Goal: Transaction & Acquisition: Download file/media

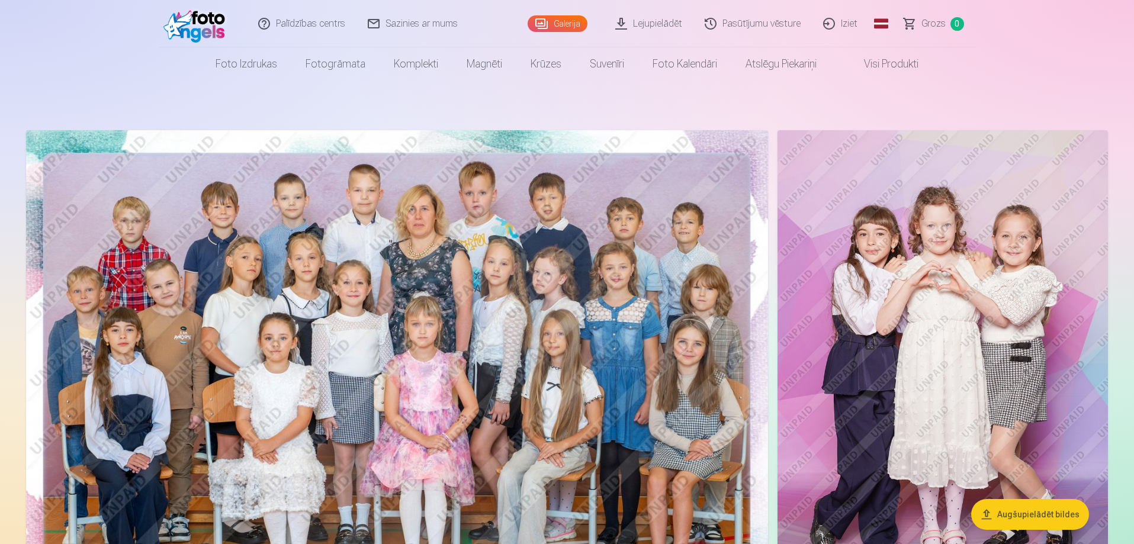
click at [655, 23] on link "Lejupielādēt" at bounding box center [649, 23] width 89 height 47
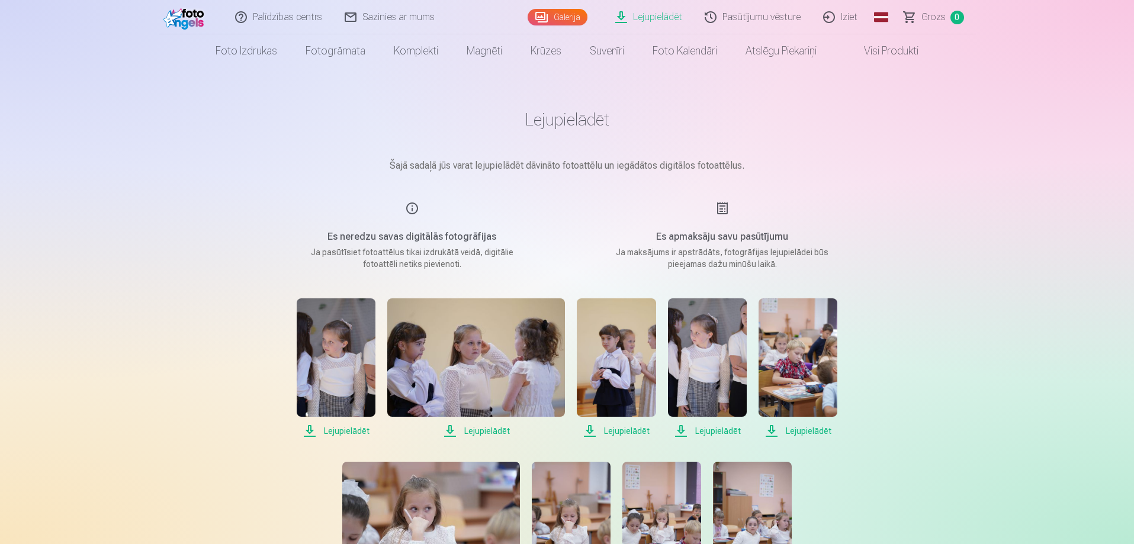
scroll to position [138, 0]
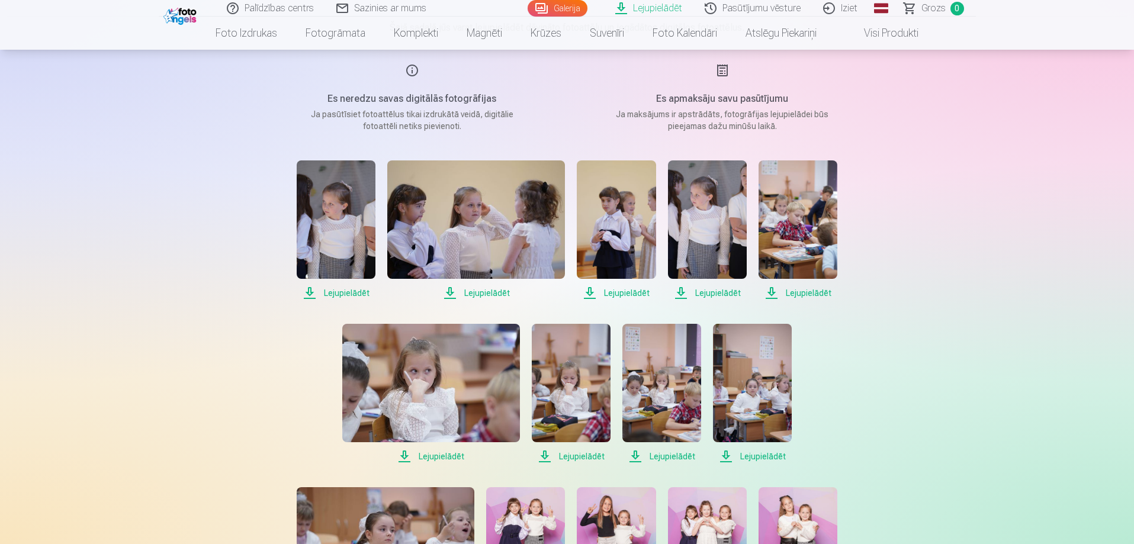
click at [348, 293] on span "Lejupielādēt" at bounding box center [336, 293] width 79 height 14
click at [503, 296] on span "Lejupielādēt" at bounding box center [476, 293] width 178 height 14
click at [615, 294] on span "Lejupielādēt" at bounding box center [616, 293] width 79 height 14
click at [714, 294] on span "Lejupielādēt" at bounding box center [707, 293] width 79 height 14
click at [801, 294] on span "Lejupielādēt" at bounding box center [798, 293] width 79 height 14
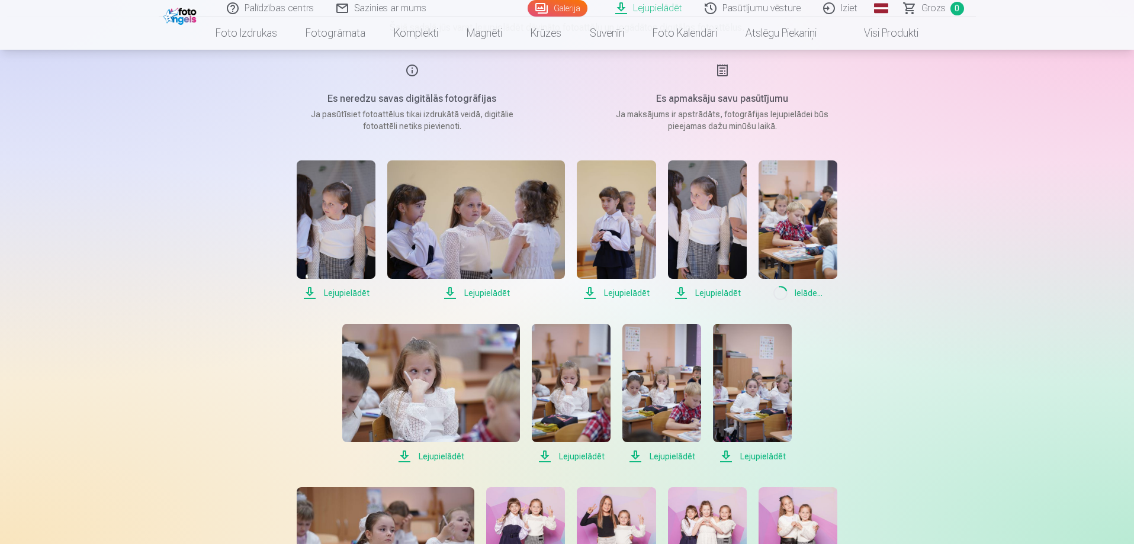
click at [441, 456] on span "Lejupielādēt" at bounding box center [431, 457] width 178 height 14
click at [578, 455] on span "Lejupielādēt" at bounding box center [571, 457] width 79 height 14
click at [671, 454] on span "Lejupielādēt" at bounding box center [662, 457] width 79 height 14
click at [772, 458] on span "Lejupielādēt" at bounding box center [752, 457] width 79 height 14
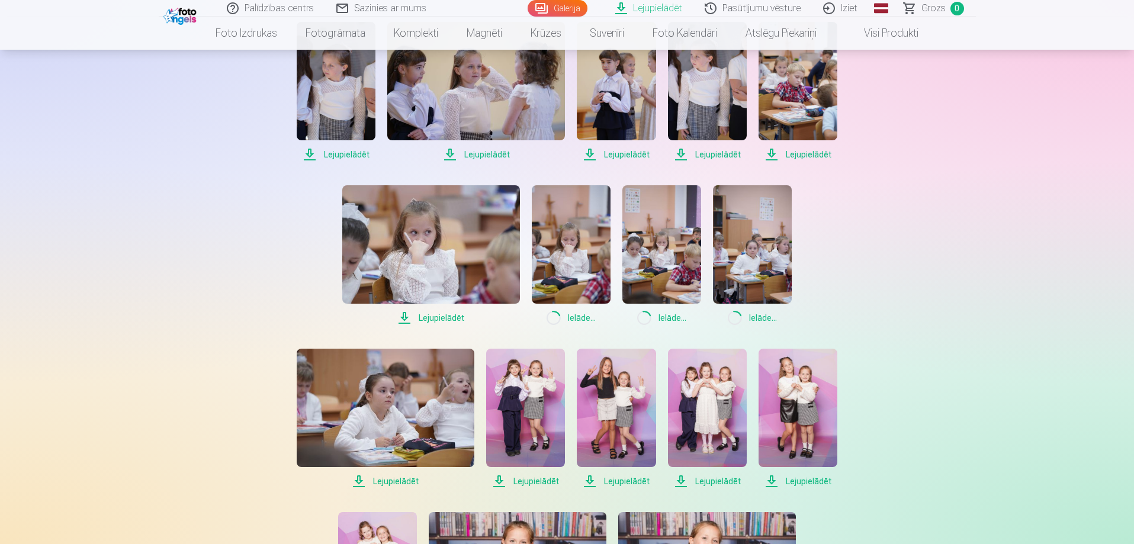
drag, startPoint x: 401, startPoint y: 481, endPoint x: 491, endPoint y: 481, distance: 90.0
click at [402, 481] on span "Lejupielādēt" at bounding box center [386, 481] width 178 height 14
drag, startPoint x: 527, startPoint y: 481, endPoint x: 602, endPoint y: 482, distance: 75.2
click at [528, 481] on span "Lejupielādēt" at bounding box center [525, 481] width 79 height 14
click at [639, 482] on span "Lejupielādēt" at bounding box center [616, 481] width 79 height 14
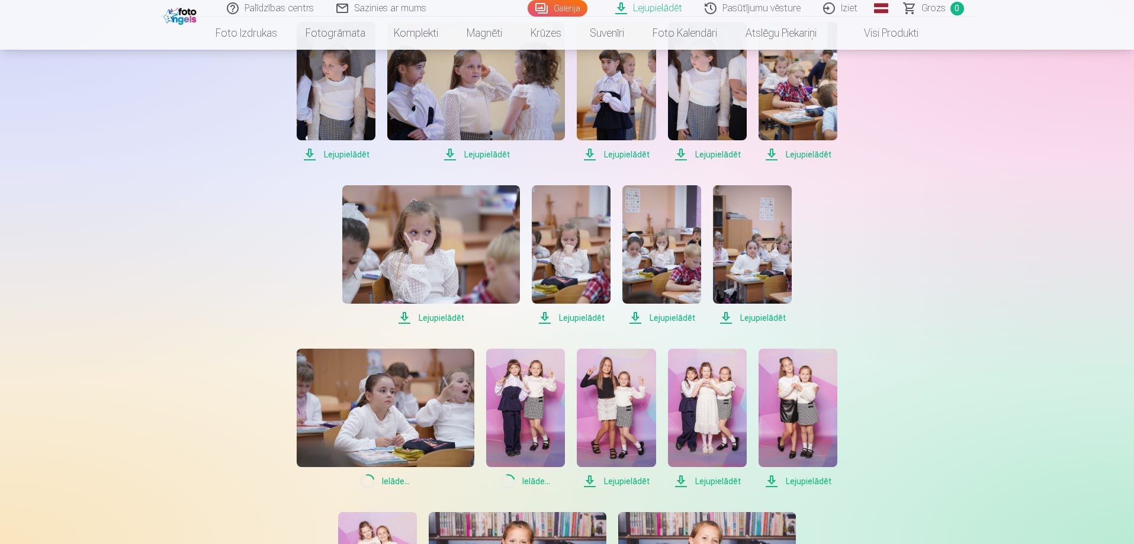
click at [716, 483] on span "Lejupielādēt" at bounding box center [707, 481] width 79 height 14
click at [812, 482] on span "Lejupielādēt" at bounding box center [798, 481] width 79 height 14
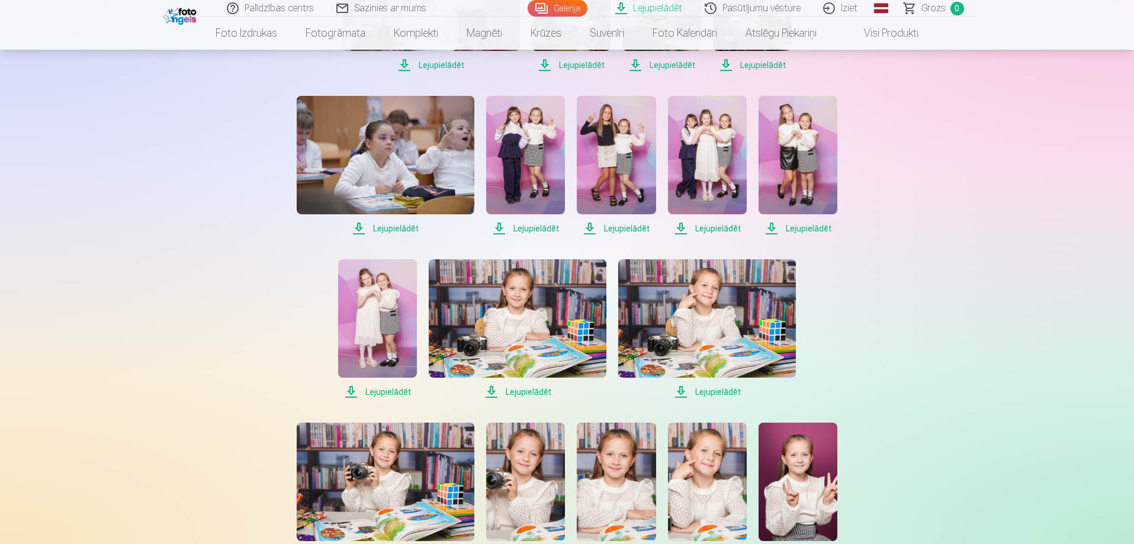
scroll to position [553, 0]
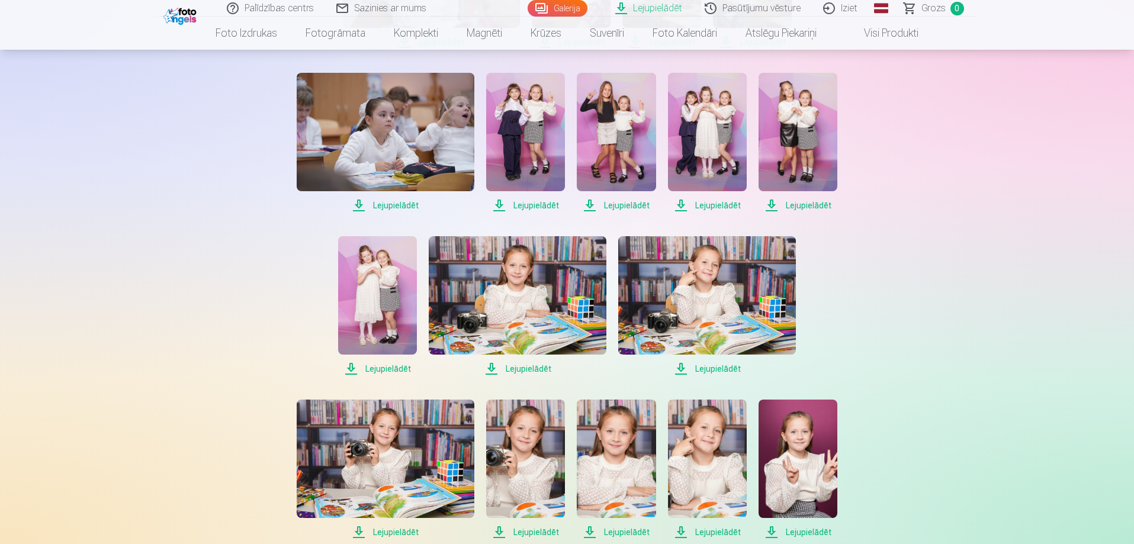
click at [384, 368] on span "Lejupielādēt" at bounding box center [377, 369] width 79 height 14
click at [519, 370] on span "Lejupielādēt" at bounding box center [518, 369] width 178 height 14
click at [700, 368] on span "Lejupielādēt" at bounding box center [707, 369] width 178 height 14
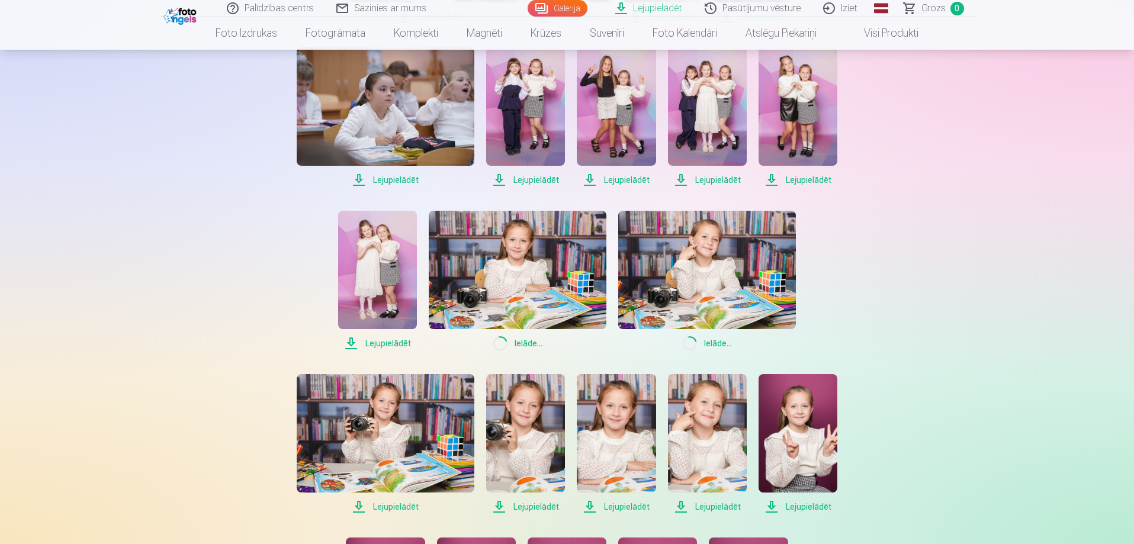
scroll to position [829, 0]
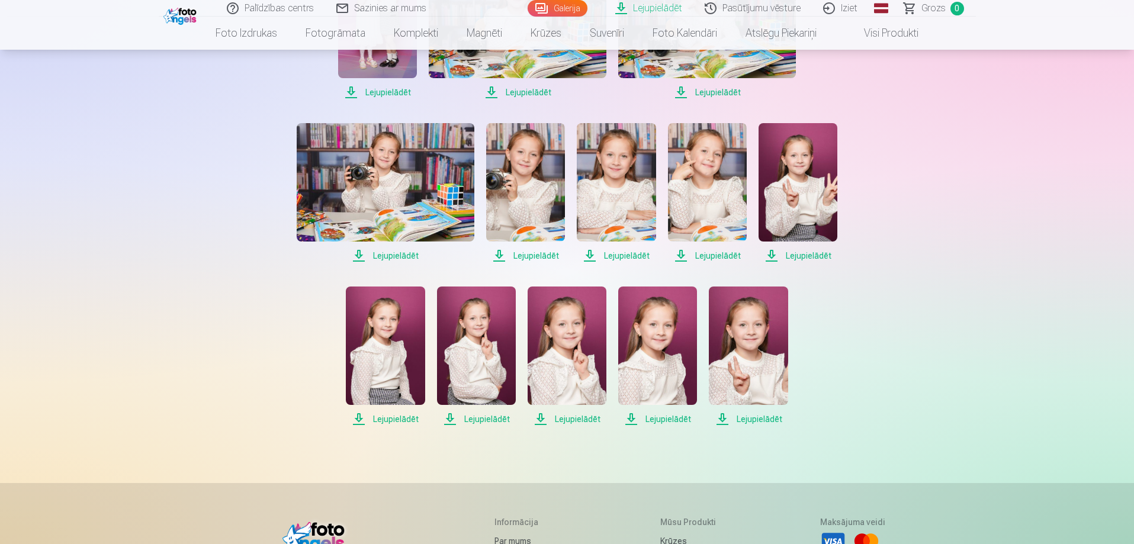
click at [399, 254] on span "Lejupielādēt" at bounding box center [386, 256] width 178 height 14
click at [527, 254] on span "Lejupielādēt" at bounding box center [525, 256] width 79 height 14
click at [621, 254] on span "Lejupielādēt" at bounding box center [616, 256] width 79 height 14
click at [730, 255] on span "Lejupielādēt" at bounding box center [707, 256] width 79 height 14
click at [813, 258] on span "Lejupielādēt" at bounding box center [798, 256] width 79 height 14
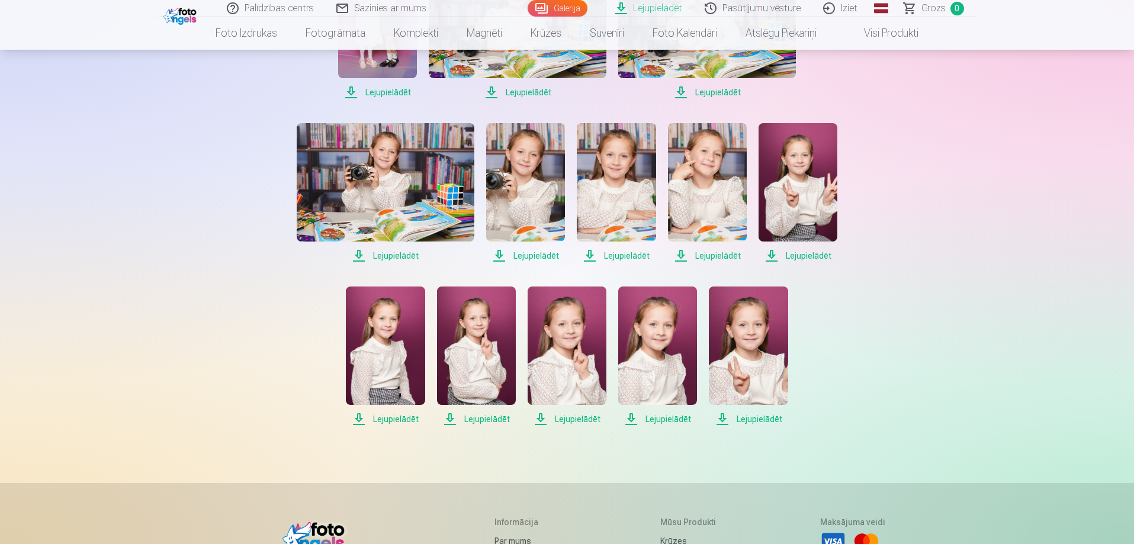
click at [390, 419] on span "Lejupielādēt" at bounding box center [385, 419] width 79 height 14
click at [486, 421] on span "Lejupielādēt" at bounding box center [476, 419] width 79 height 14
drag, startPoint x: 560, startPoint y: 422, endPoint x: 582, endPoint y: 422, distance: 21.9
click at [561, 422] on span "Lejupielādēt" at bounding box center [567, 419] width 79 height 14
click at [680, 420] on span "Lejupielādēt" at bounding box center [657, 419] width 79 height 14
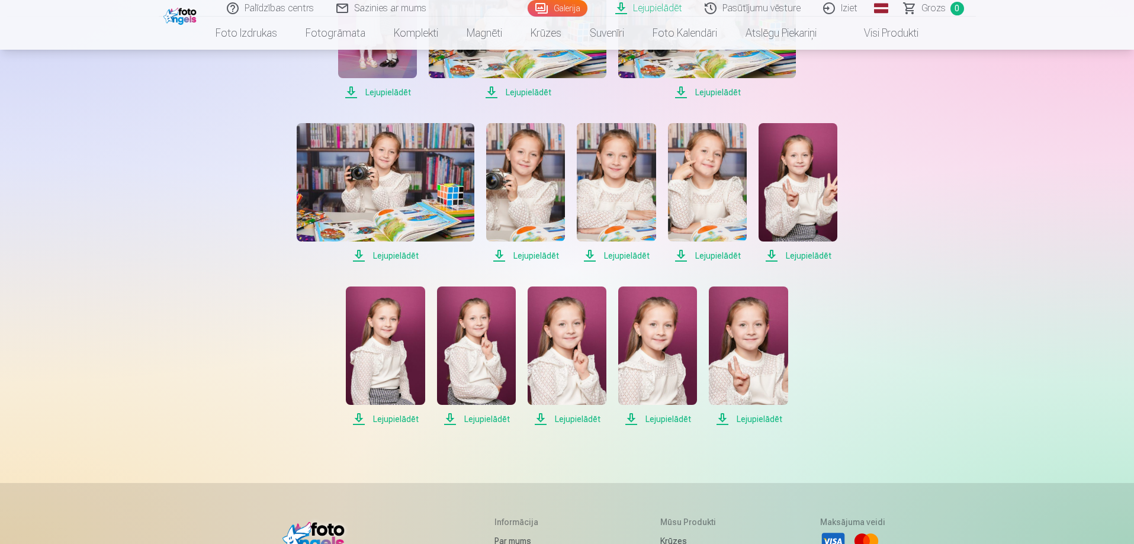
click at [754, 421] on span "Lejupielādēt" at bounding box center [748, 419] width 79 height 14
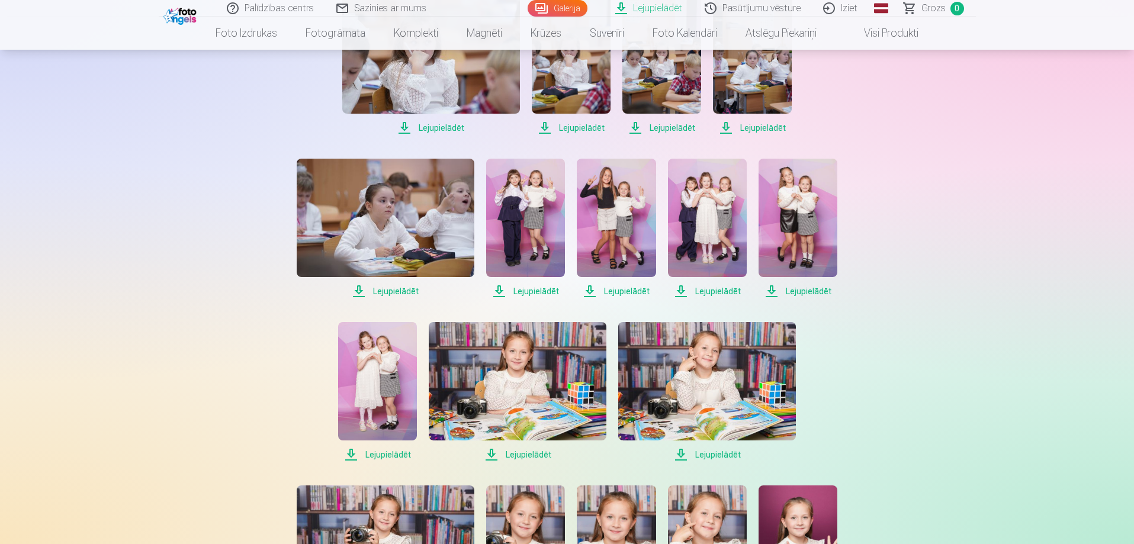
scroll to position [415, 0]
